Goal: Information Seeking & Learning: Learn about a topic

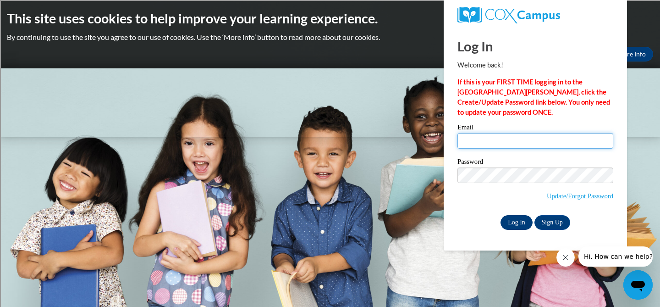
type input "kcryns@shorewood.k12.wi.us"
click at [516, 221] on input "Log In" at bounding box center [516, 222] width 32 height 15
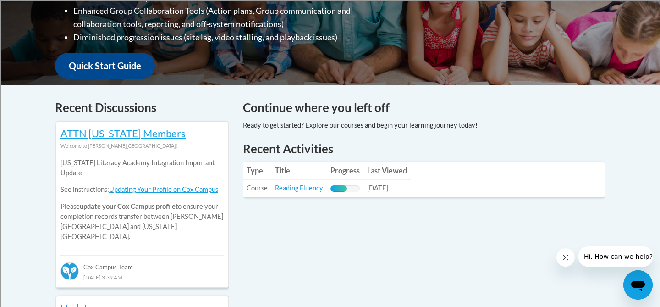
scroll to position [311, 0]
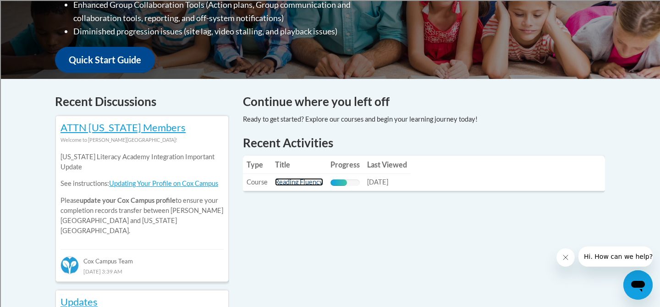
click at [316, 184] on link "Reading Fluency" at bounding box center [299, 182] width 48 height 8
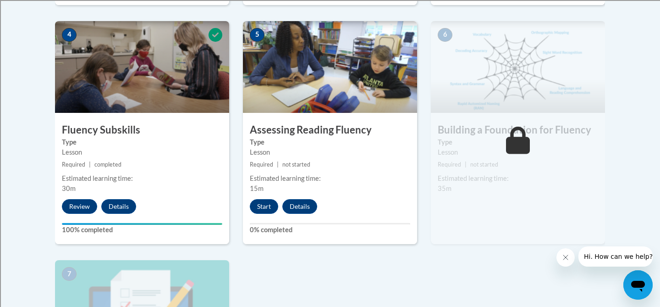
scroll to position [524, 0]
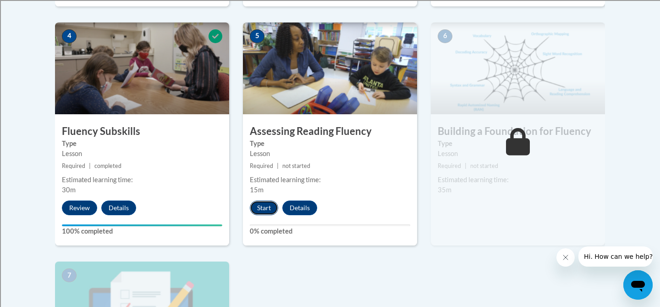
click at [264, 205] on button "Start" at bounding box center [264, 207] width 28 height 15
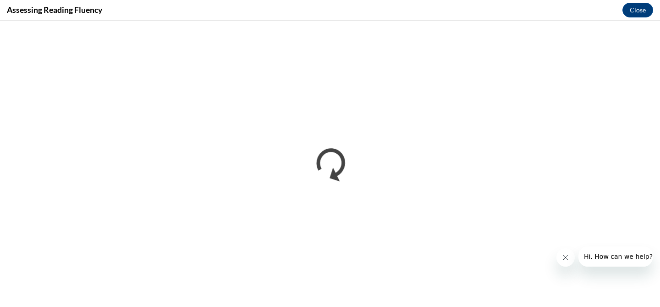
scroll to position [0, 0]
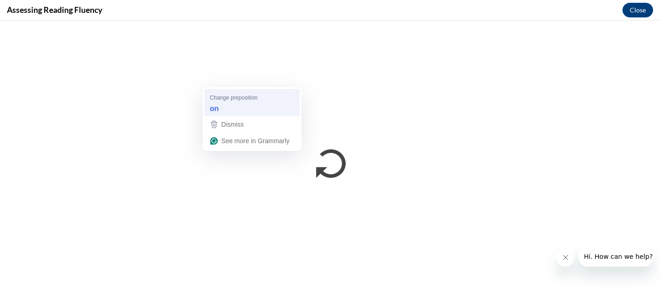
click at [242, 107] on div "on" at bounding box center [252, 108] width 88 height 15
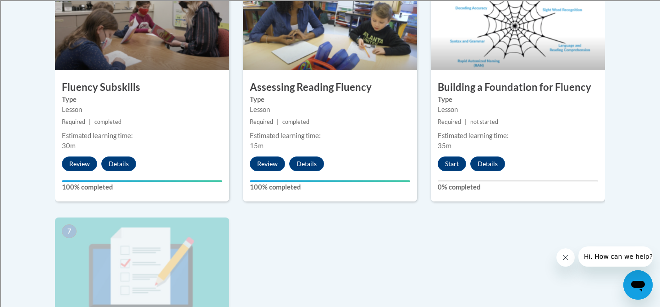
scroll to position [566, 0]
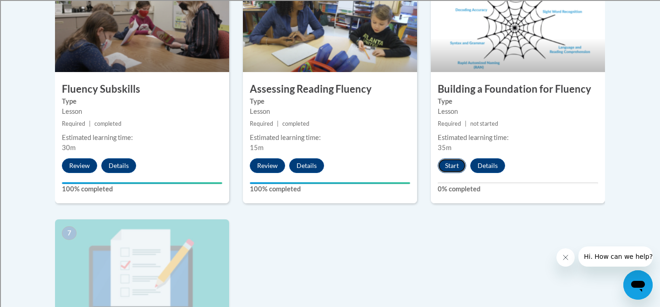
click at [450, 162] on button "Start" at bounding box center [452, 165] width 28 height 15
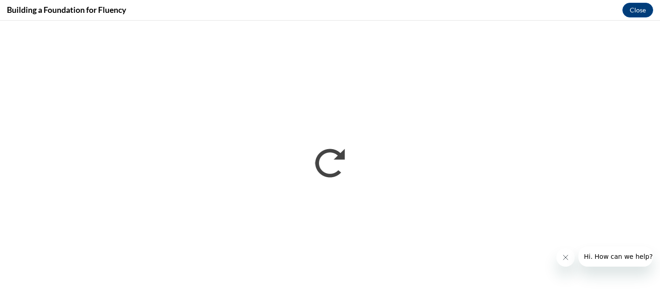
scroll to position [0, 0]
